Goal: Task Accomplishment & Management: Manage account settings

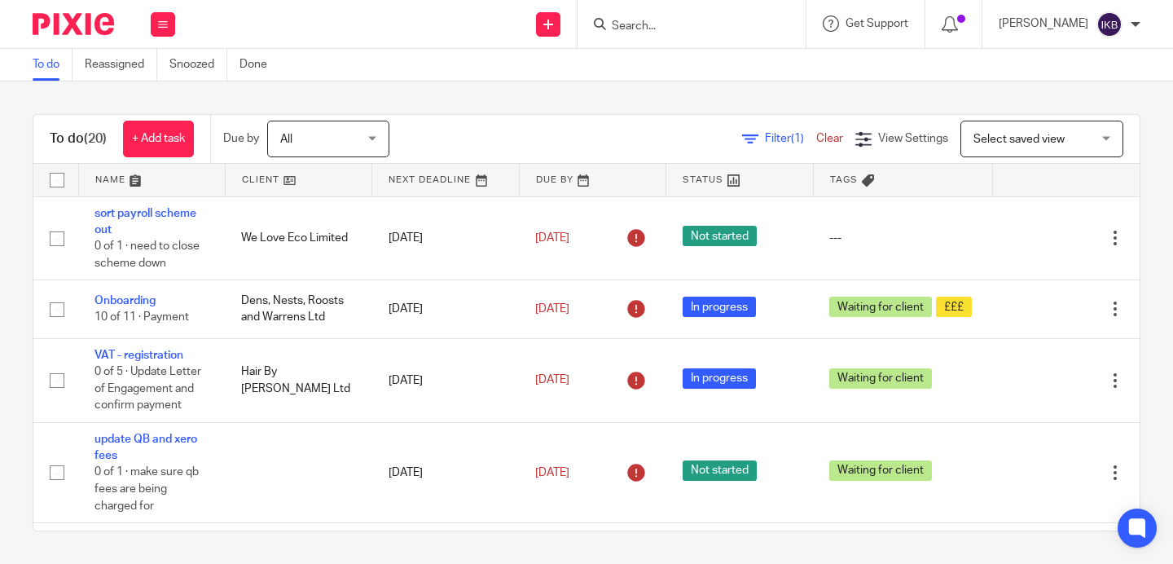
click at [610, 20] on input "Search" at bounding box center [683, 27] width 147 height 15
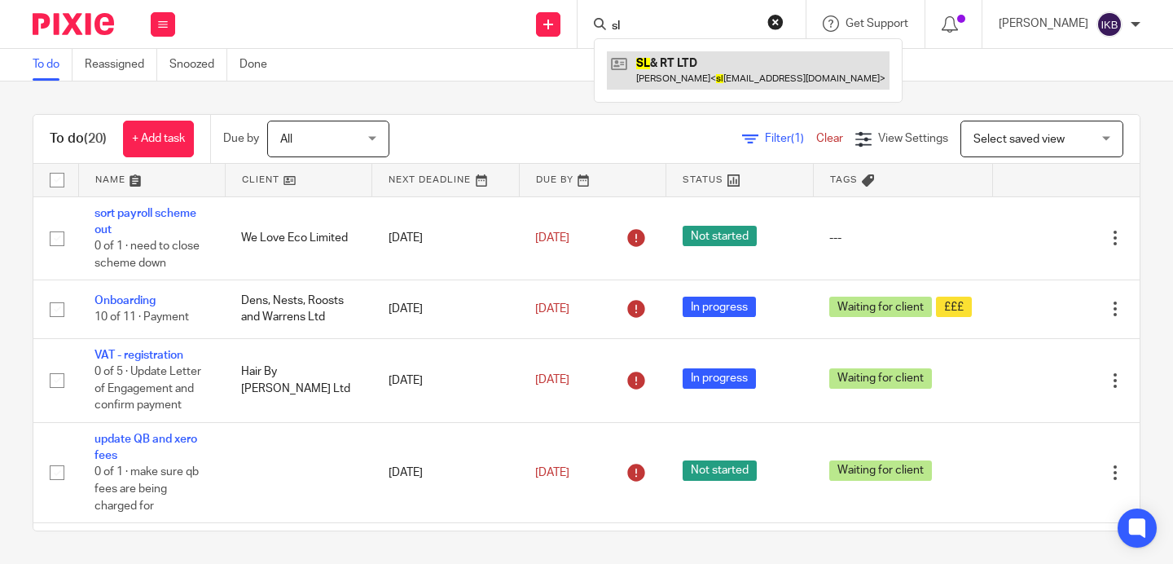
type input "sl"
click at [637, 59] on link at bounding box center [748, 69] width 283 height 37
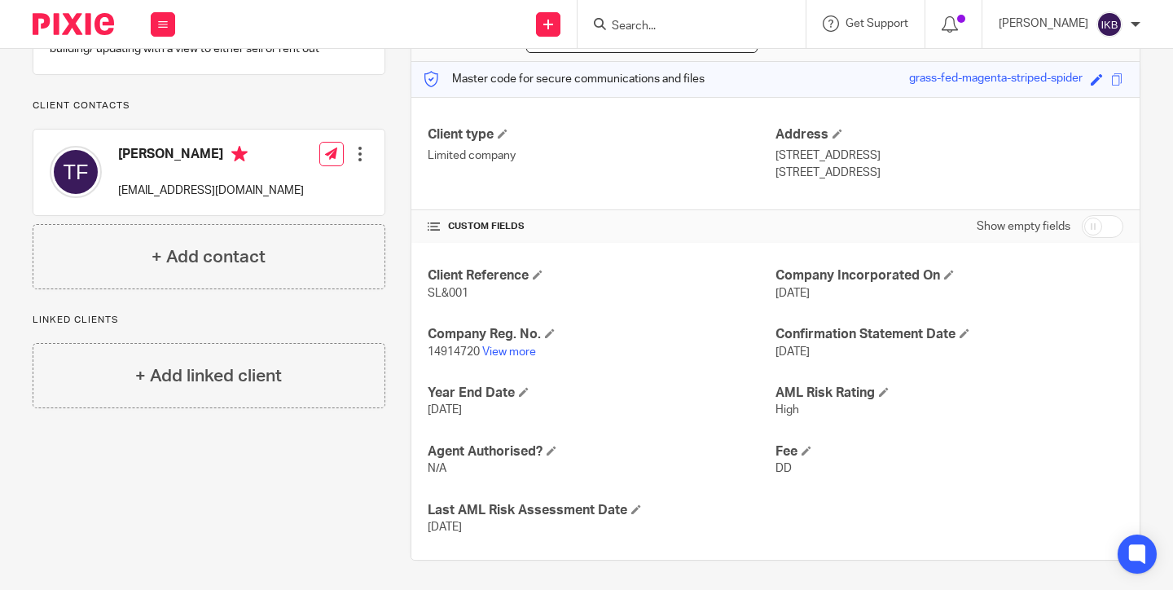
scroll to position [195, 0]
click at [697, 24] on input "Search" at bounding box center [683, 27] width 147 height 15
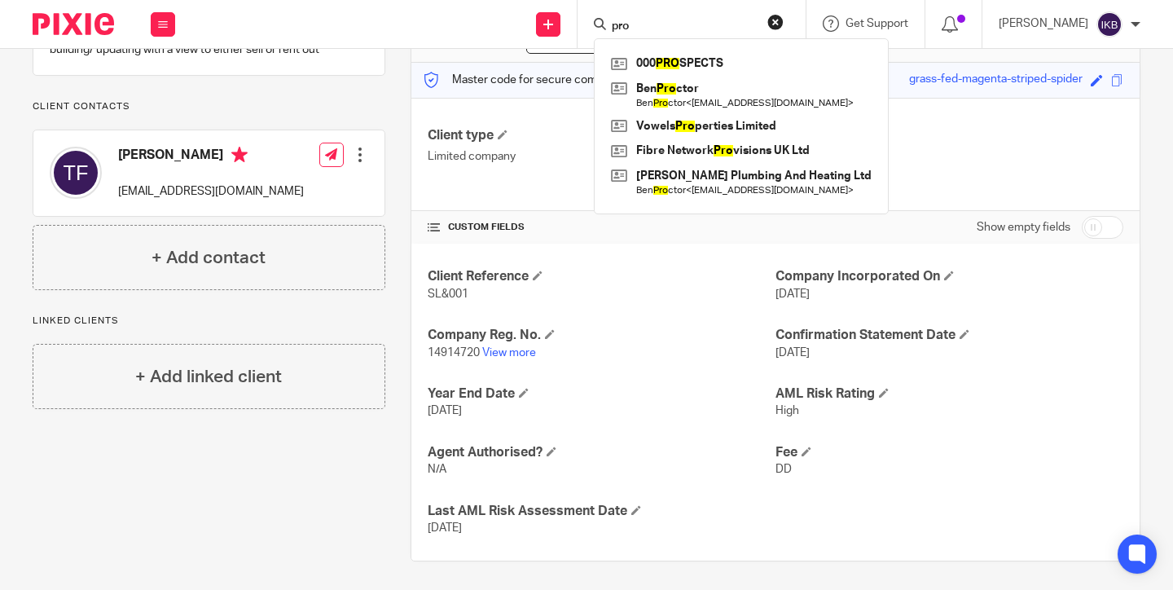
type input "pro"
click at [696, 49] on div "000 PRO SPECTS Ben Pro ctor Ben Pro ctor < office@hayesofhampshire.co.uk > Vowe…" at bounding box center [741, 126] width 295 height 176
click at [694, 56] on link at bounding box center [741, 63] width 269 height 24
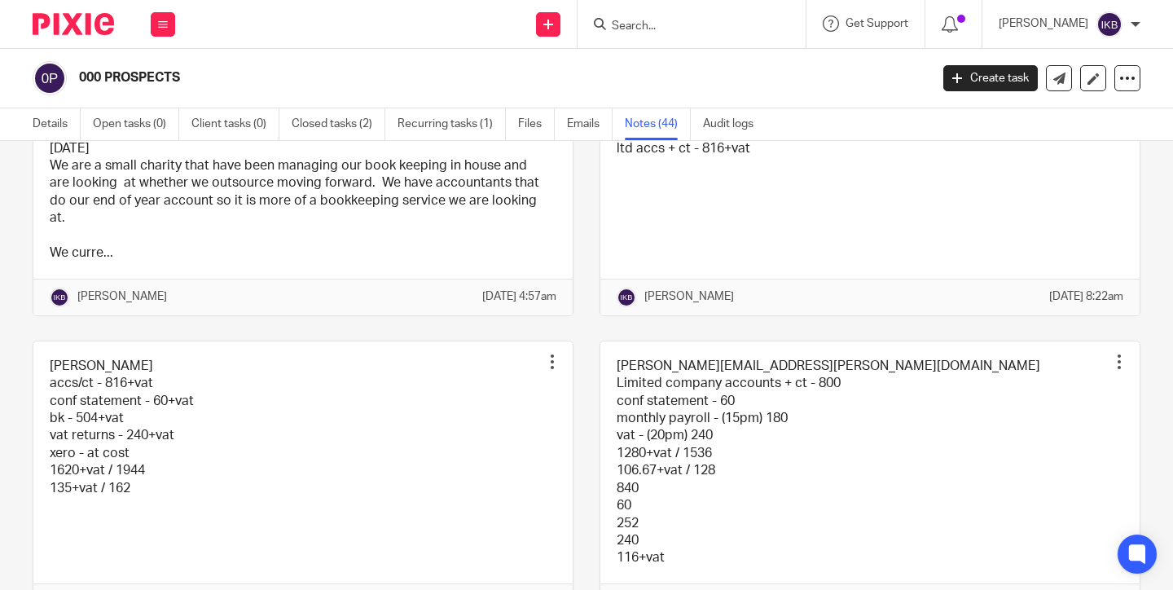
scroll to position [256, 0]
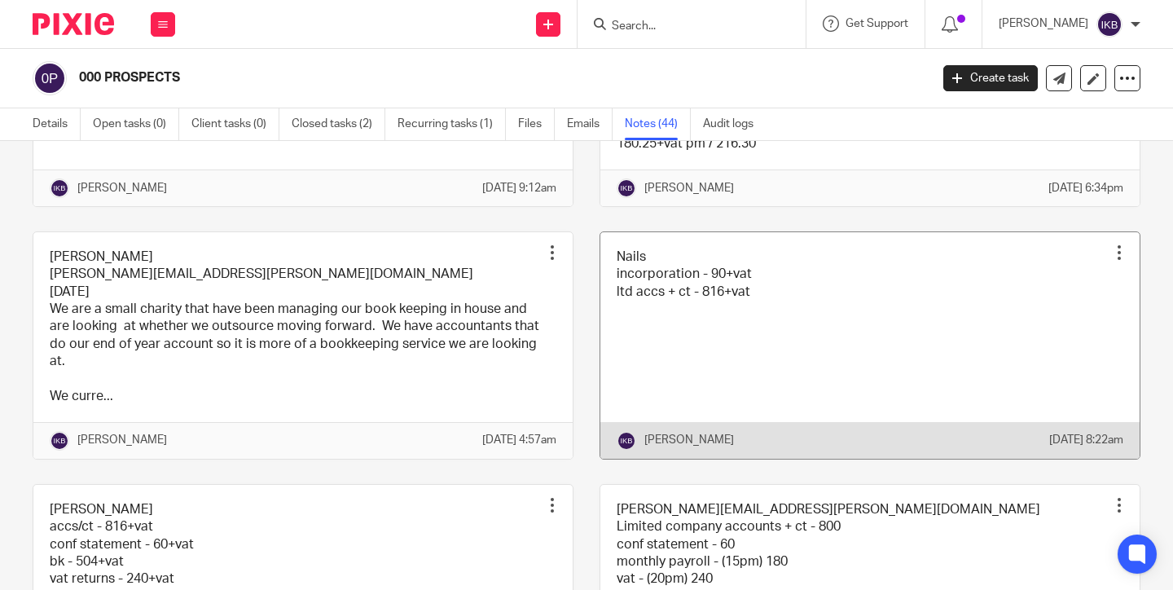
click at [646, 361] on link at bounding box center [870, 345] width 539 height 227
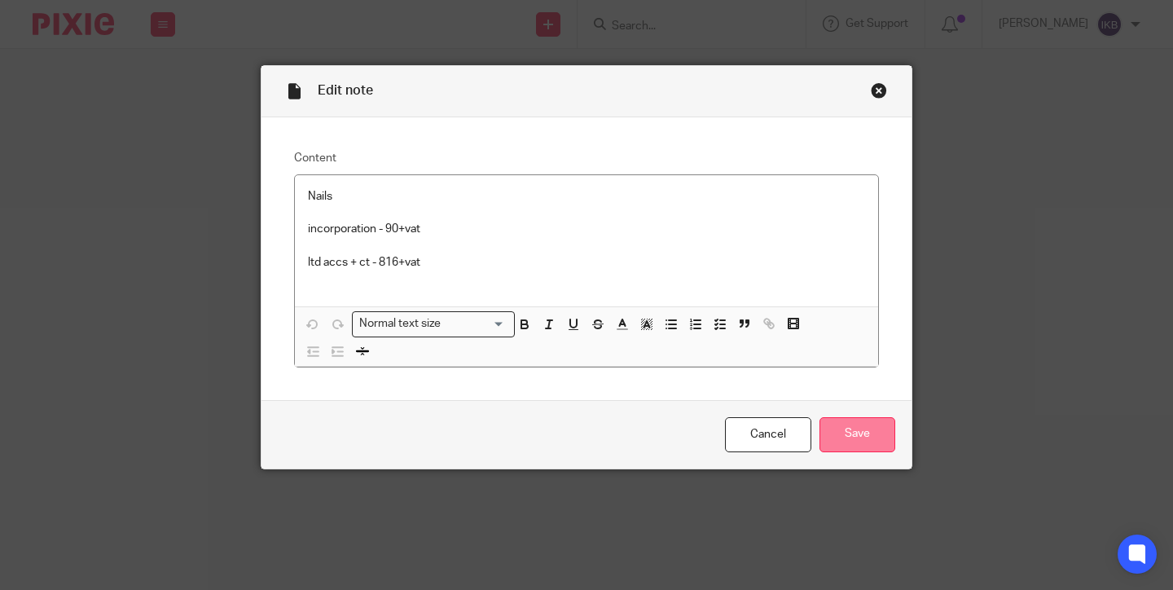
click at [843, 427] on input "Save" at bounding box center [858, 434] width 76 height 35
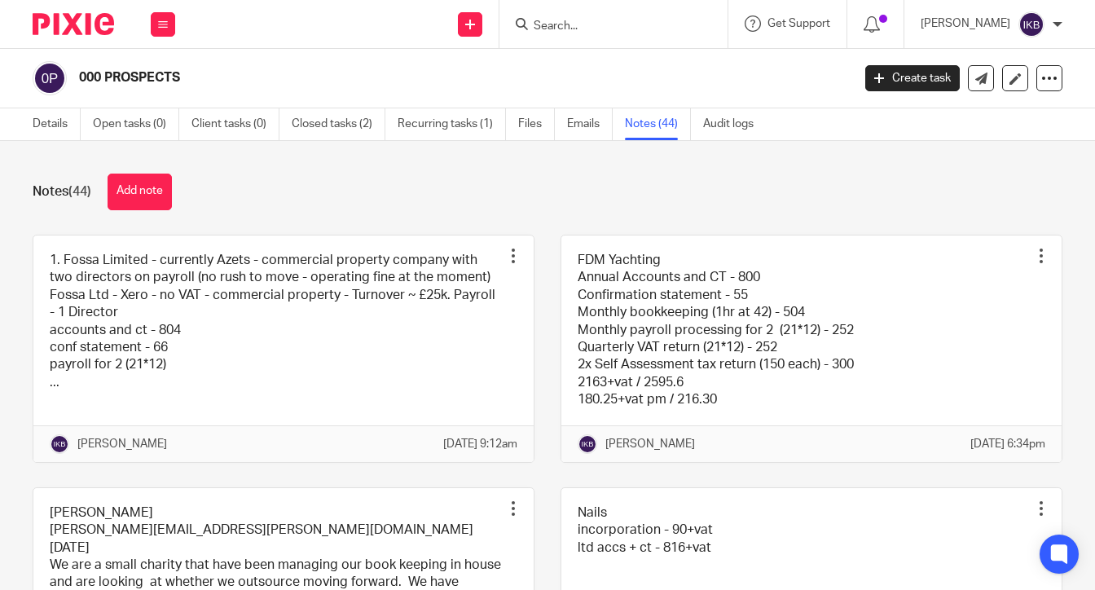
click at [544, 24] on input "Search" at bounding box center [605, 27] width 147 height 15
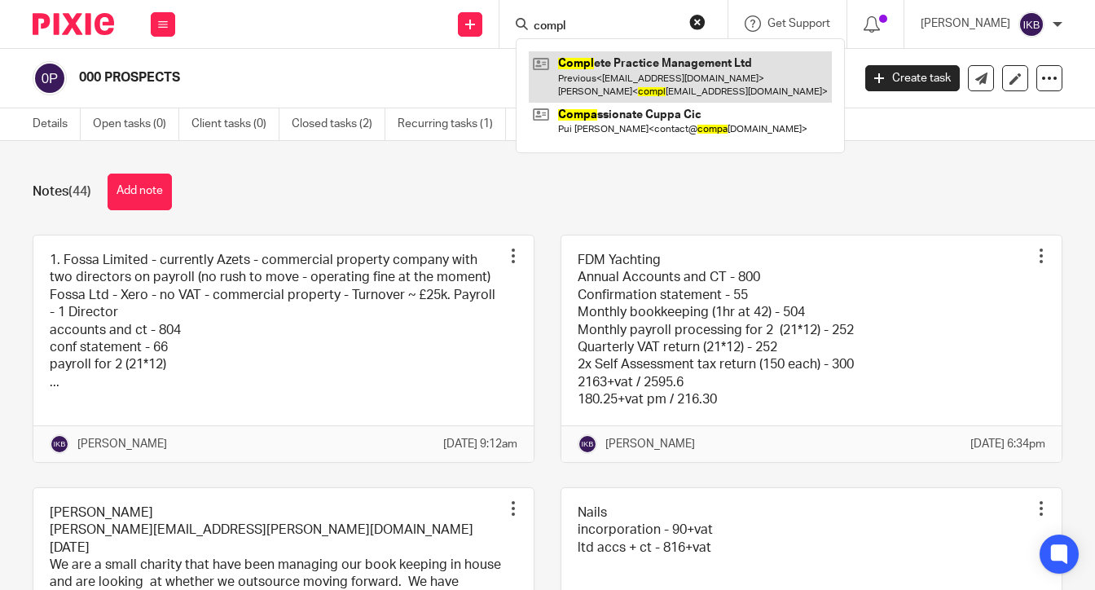
type input "compl"
click at [573, 58] on link at bounding box center [680, 76] width 303 height 51
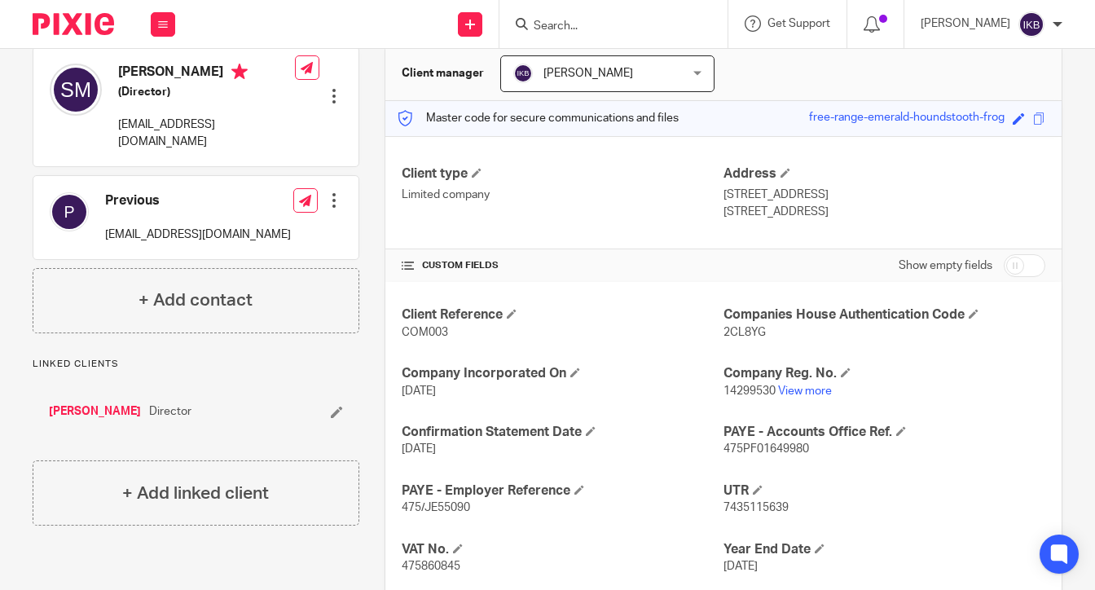
scroll to position [37, 0]
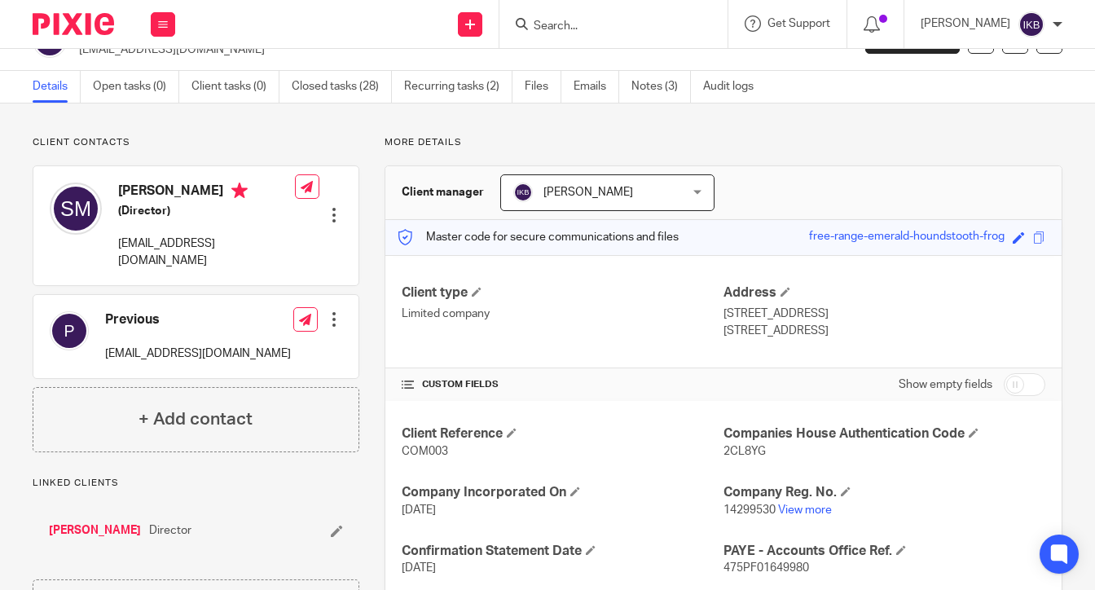
drag, startPoint x: 850, startPoint y: 327, endPoint x: 717, endPoint y: 316, distance: 133.3
click at [724, 316] on div "Address 4 Cross Road Southampton, SO19 4BX" at bounding box center [885, 311] width 322 height 55
click at [640, 85] on link "Notes (3)" at bounding box center [661, 87] width 59 height 32
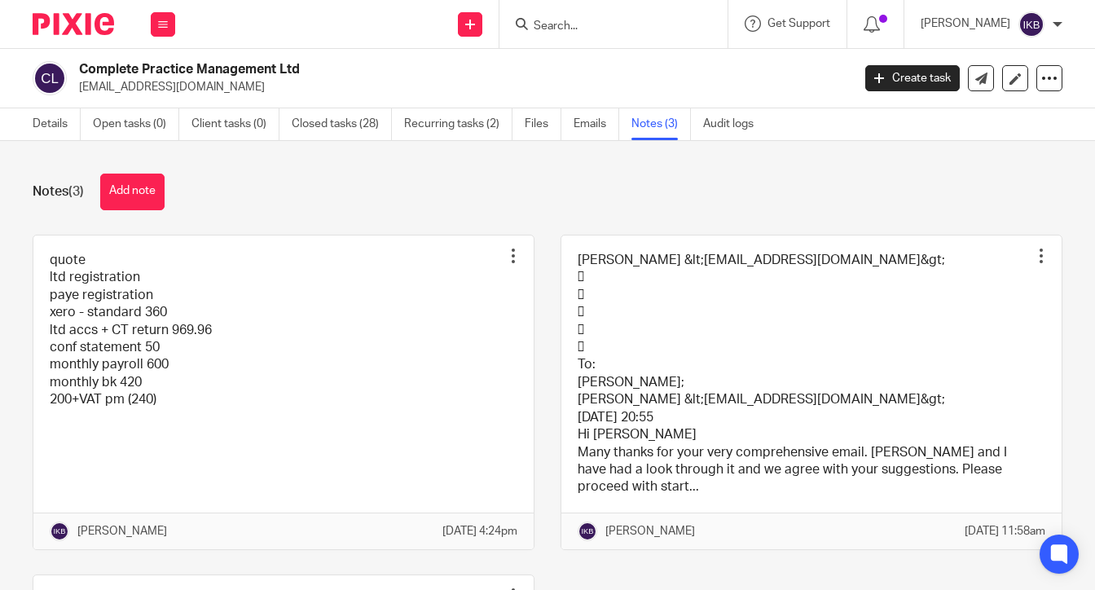
click at [143, 187] on button "Add note" at bounding box center [132, 192] width 64 height 37
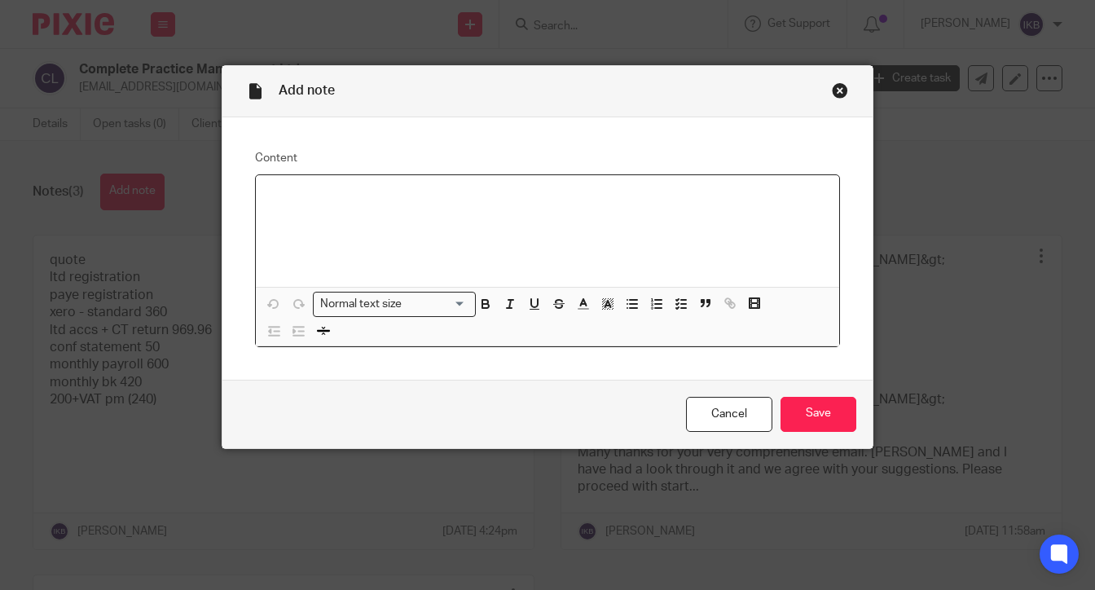
paste div
click at [258, 196] on div "4 Cross Road Southampton, SO19 4BX" at bounding box center [547, 231] width 583 height 112
click at [258, 198] on div "Old address: 4 Cross Road Southampton, SO19 4BX" at bounding box center [547, 231] width 583 height 112
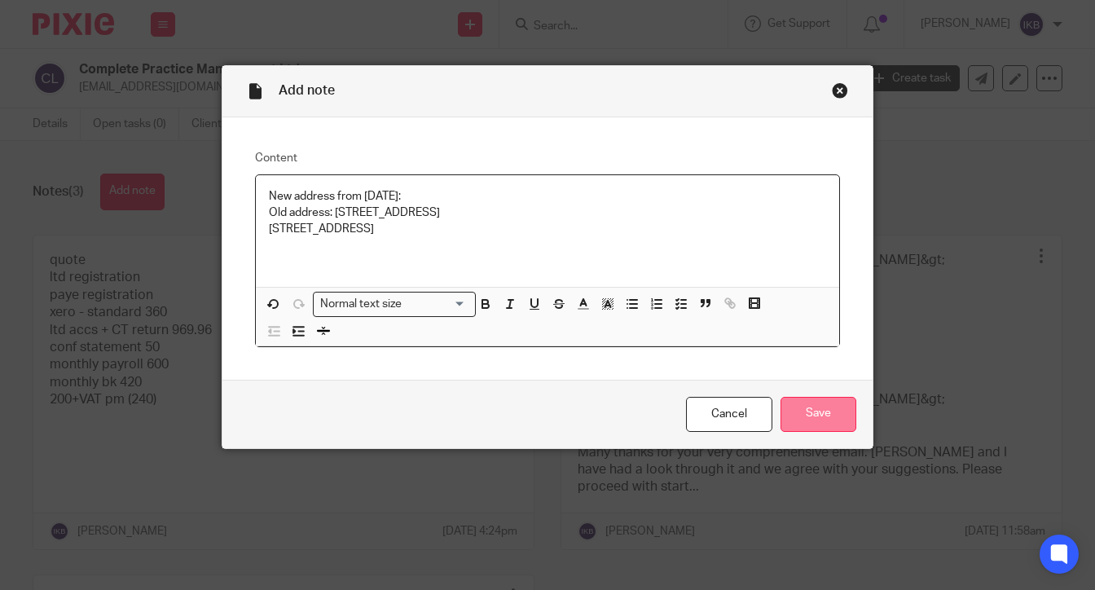
click at [800, 409] on input "Save" at bounding box center [819, 414] width 76 height 35
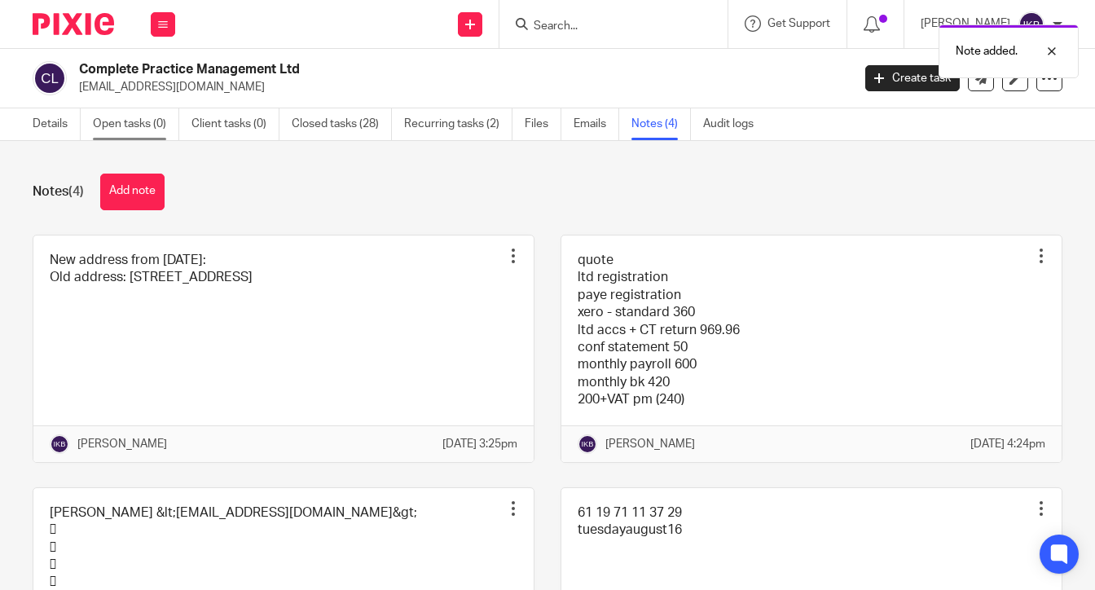
click at [154, 121] on link "Open tasks (0)" at bounding box center [136, 124] width 86 height 32
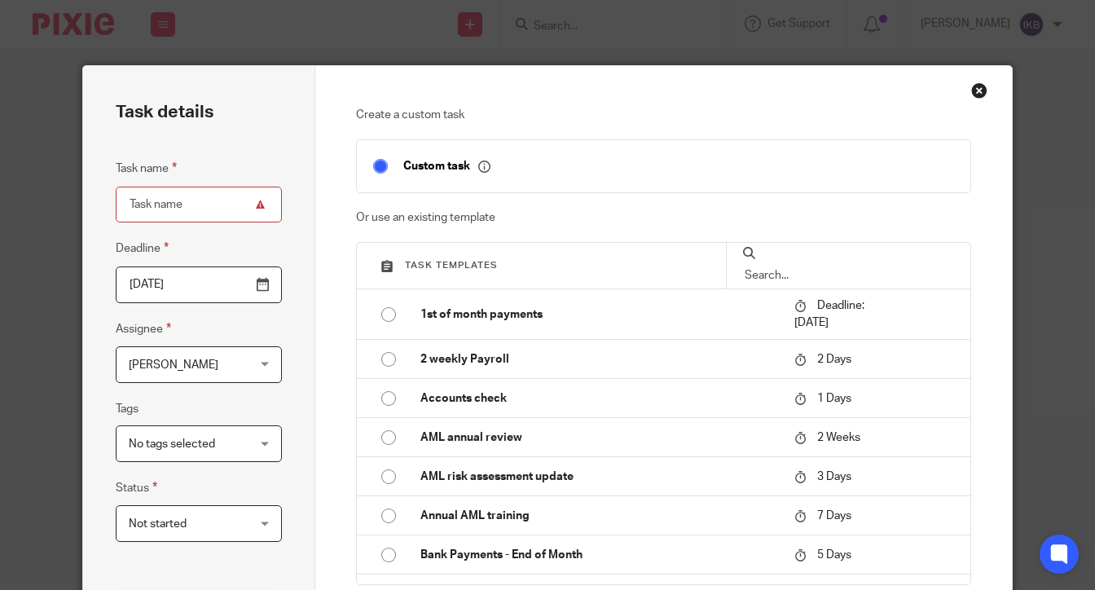
click at [775, 272] on input "text" at bounding box center [849, 275] width 212 height 18
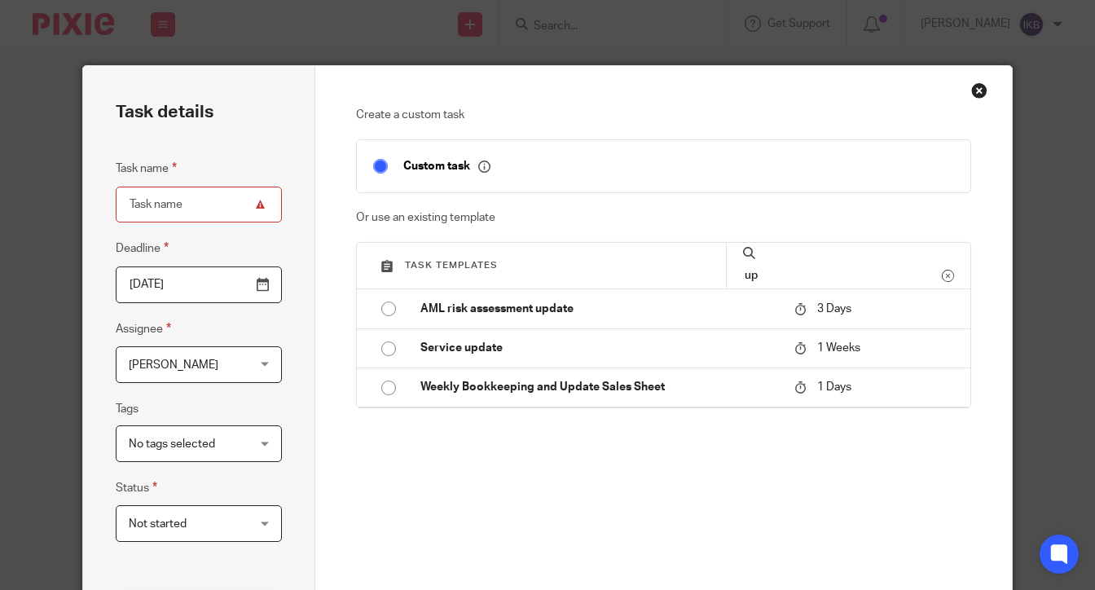
type input "u"
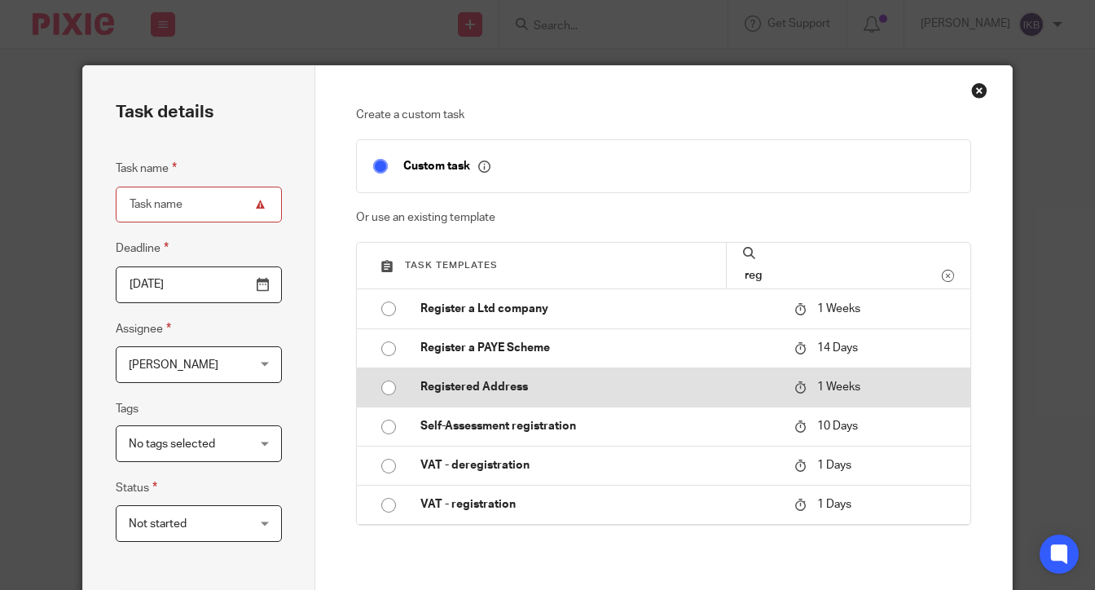
type input "reg"
click at [704, 376] on td "Registered Address" at bounding box center [595, 387] width 382 height 39
type input "2025-09-29"
type input "Registered Address"
checkbox input "false"
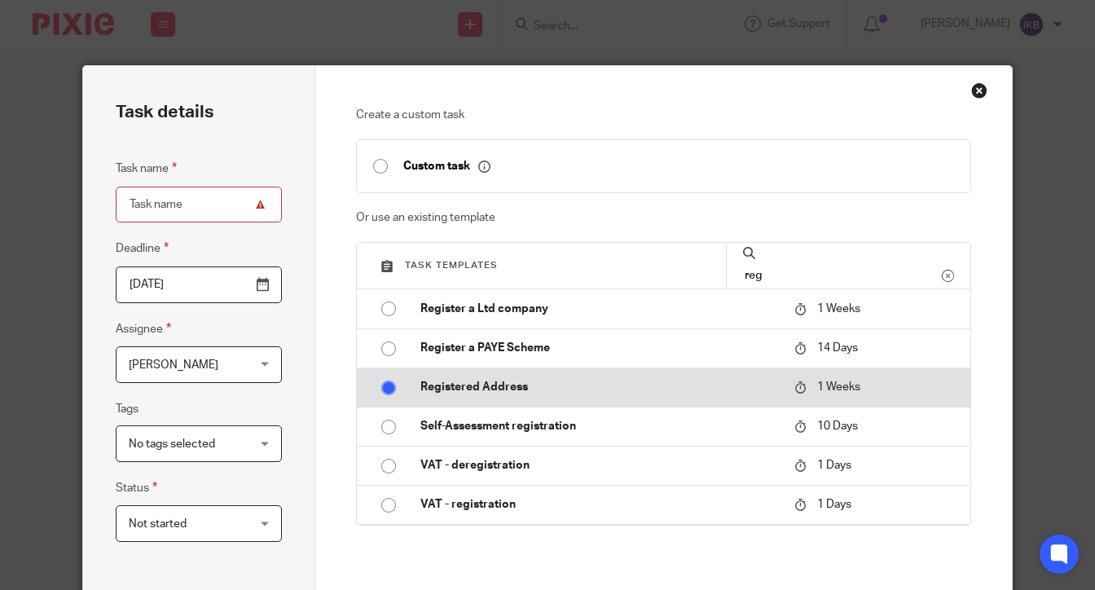
radio input "true"
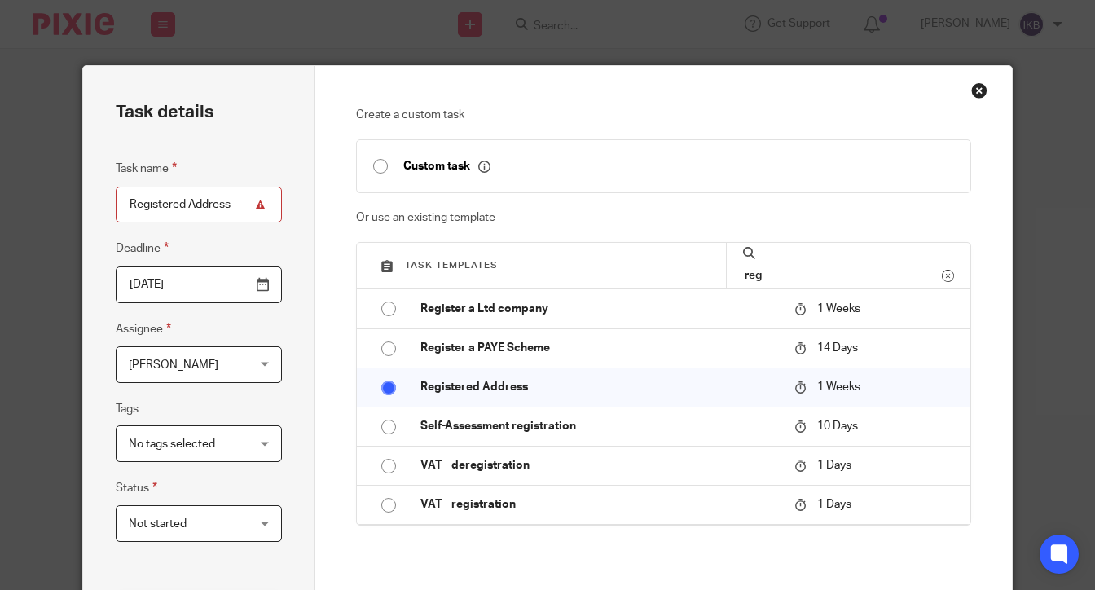
click at [257, 288] on input "2025-09-29" at bounding box center [199, 284] width 166 height 37
click at [258, 283] on input "2025-09-30" at bounding box center [199, 284] width 166 height 37
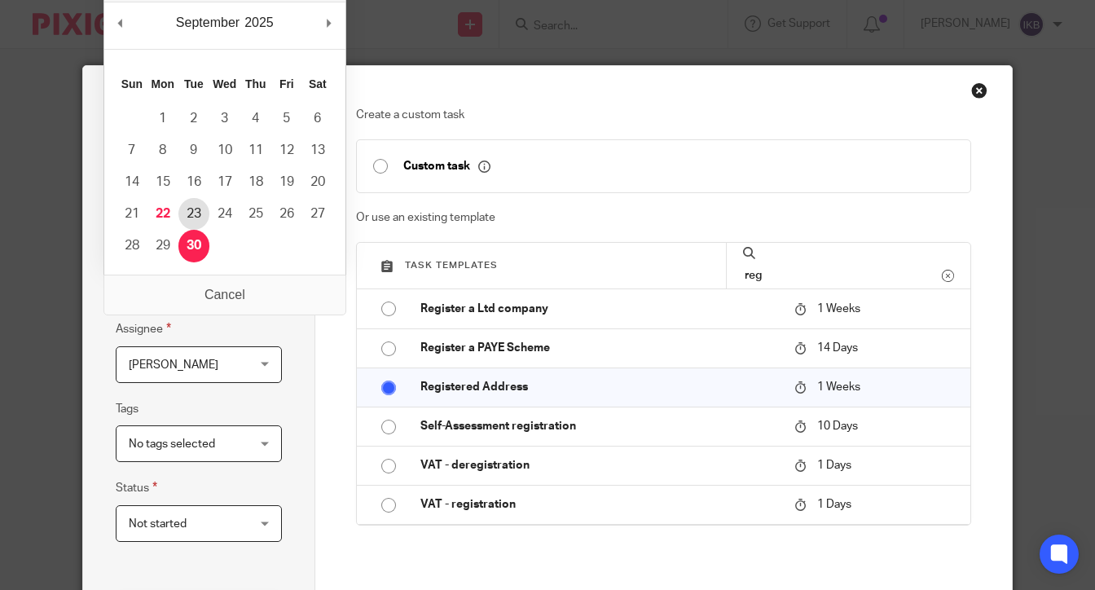
type input "2025-09-23"
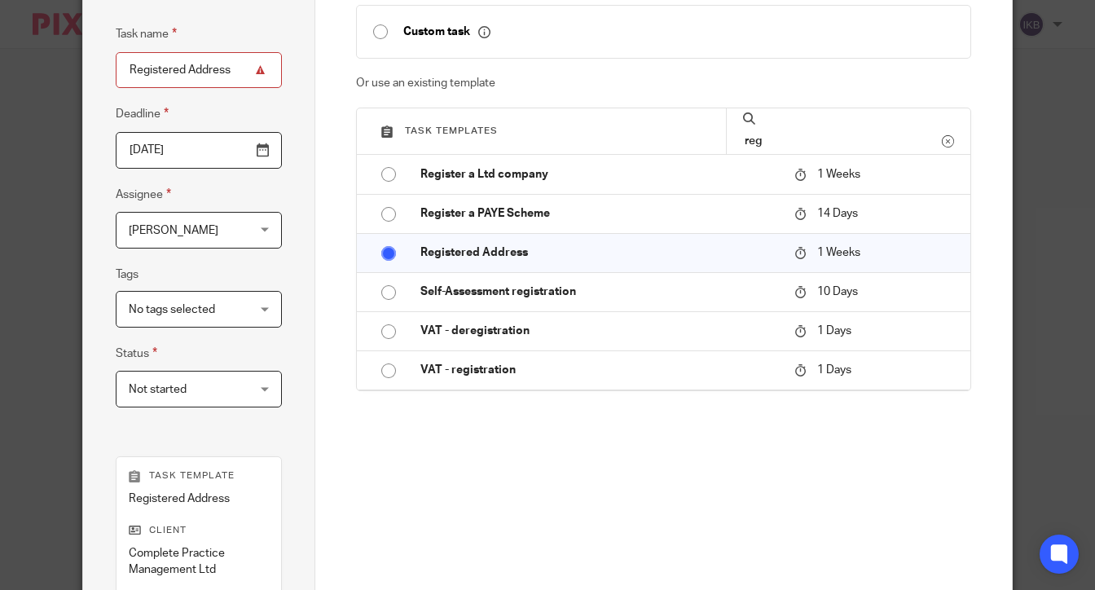
scroll to position [387, 0]
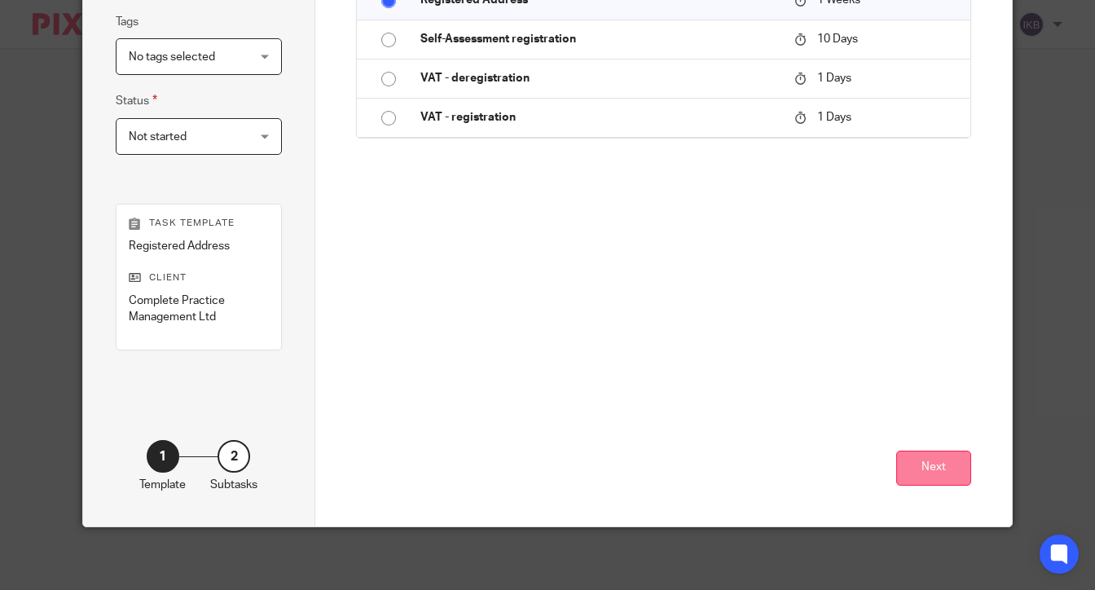
click at [952, 458] on button "Next" at bounding box center [933, 468] width 75 height 35
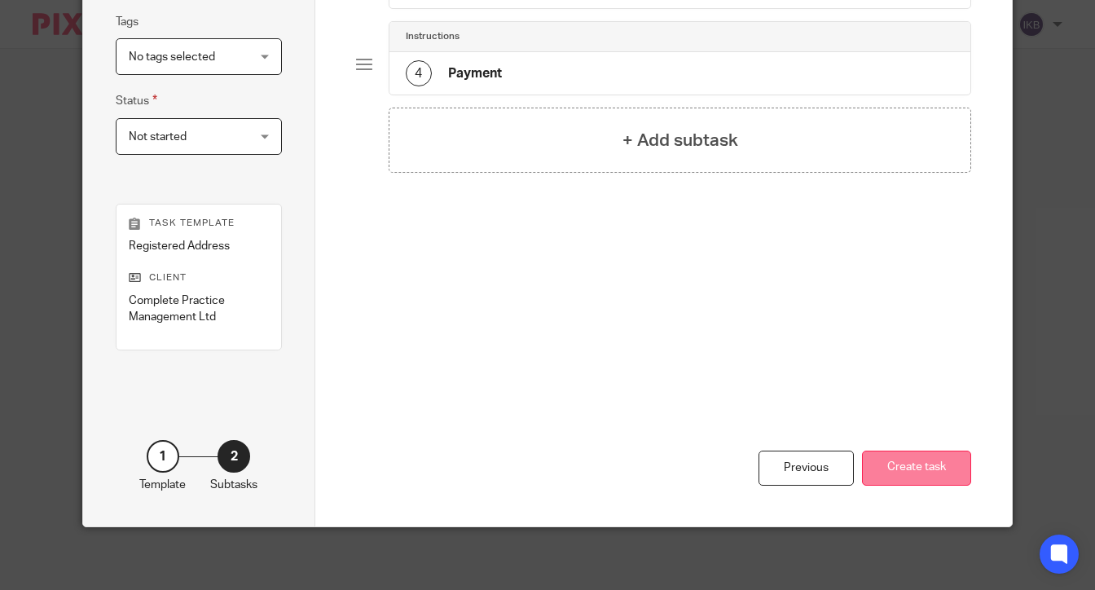
click at [902, 454] on button "Create task" at bounding box center [916, 468] width 109 height 35
